Goal: Share content: Share content

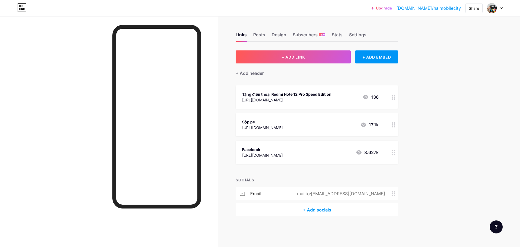
click at [328, 129] on div "Sộp pe [URL][DOMAIN_NAME] 17.1k" at bounding box center [310, 124] width 136 height 12
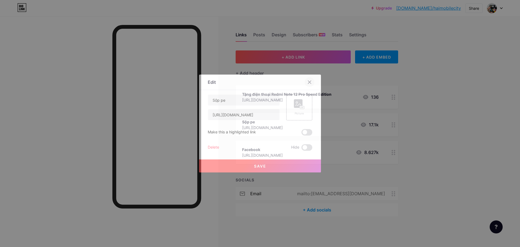
click at [307, 82] on icon at bounding box center [309, 82] width 4 height 4
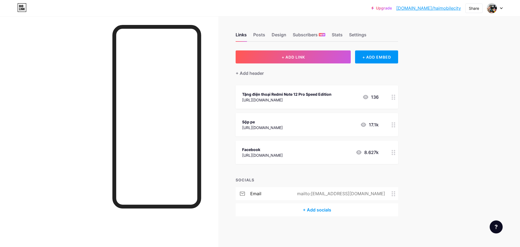
click at [347, 122] on div "Sộp pe [URL][DOMAIN_NAME] 17.1k" at bounding box center [310, 124] width 136 height 12
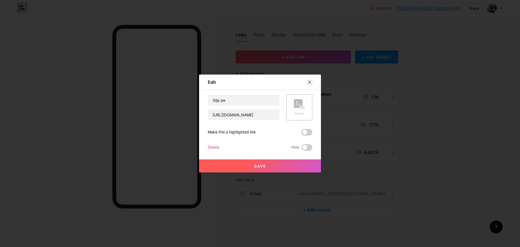
click at [308, 81] on icon at bounding box center [309, 82] width 4 height 4
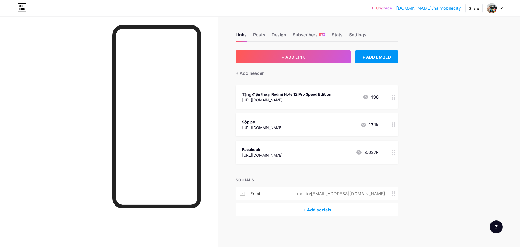
click at [359, 124] on div "Sộp pe [URL][DOMAIN_NAME] 17.1k" at bounding box center [310, 124] width 136 height 12
click at [306, 130] on span at bounding box center [306, 132] width 11 height 6
click at [301, 133] on input "checkbox" at bounding box center [301, 133] width 0 height 0
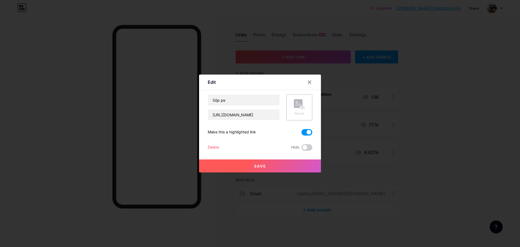
click at [265, 164] on button "Save" at bounding box center [260, 165] width 122 height 13
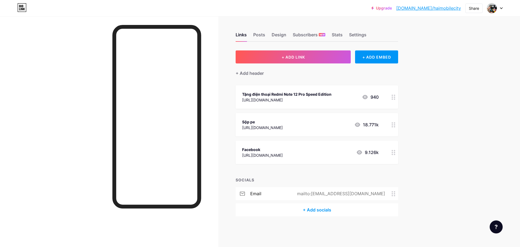
click at [225, 155] on div "Links Posts Design Subscribers NEW Stats Settings + ADD LINK + ADD EMBED + Add …" at bounding box center [210, 129] width 421 height 227
click at [391, 126] on div at bounding box center [393, 124] width 9 height 23
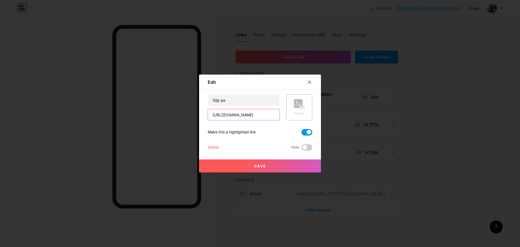
drag, startPoint x: 264, startPoint y: 115, endPoint x: 183, endPoint y: 120, distance: 81.7
click at [189, 113] on div "Edit Content YouTube Play YouTube video without leaving your page. ADD Vimeo Pl…" at bounding box center [260, 123] width 520 height 247
paste input "[DOMAIN_NAME][URL]"
type input "[URL][DOMAIN_NAME]"
click at [263, 168] on span "Save" at bounding box center [260, 166] width 12 height 5
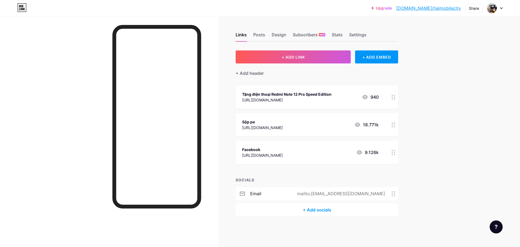
click at [444, 71] on div "Upgrade [DOMAIN_NAME]/haimob... [DOMAIN_NAME]/haimobilecity Share Switch accoun…" at bounding box center [260, 123] width 520 height 247
